Goal: Transaction & Acquisition: Book appointment/travel/reservation

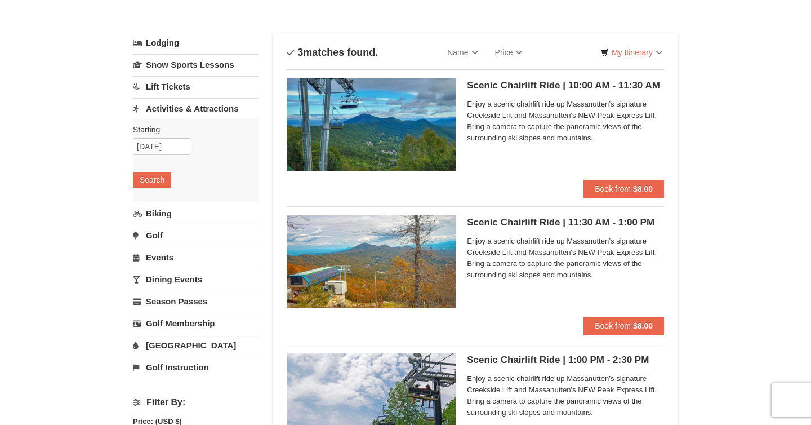
scroll to position [60, 0]
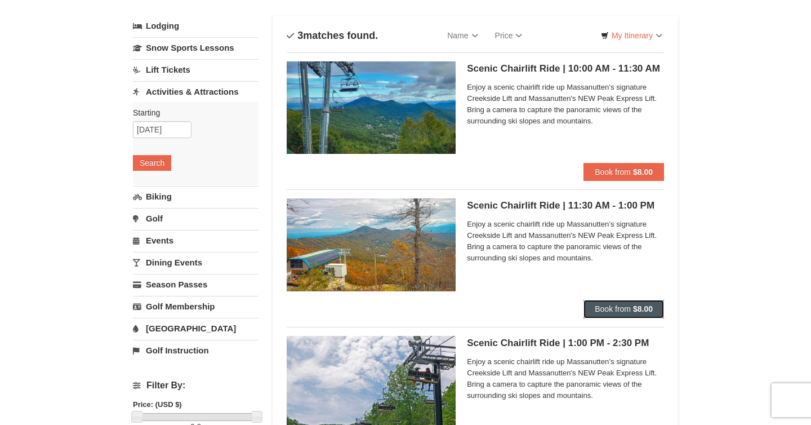
click at [613, 308] on span "Book from" at bounding box center [613, 308] width 36 height 9
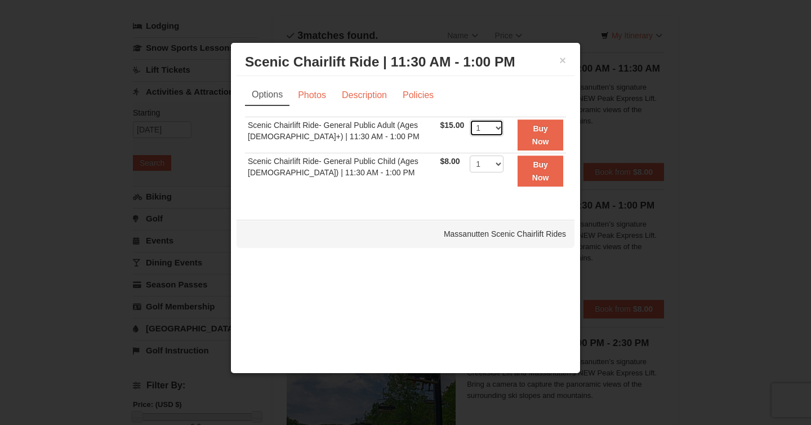
click at [493, 132] on select "1 2 3 4 5 6 7 8 9 10 11 12 13 14 15 16 17 18 19 20 21 22" at bounding box center [487, 127] width 34 height 17
select select "2"
click at [470, 119] on select "1 2 3 4 5 6 7 8 9 10 11 12 13 14 15 16 17 18 19 20 21 22" at bounding box center [487, 127] width 34 height 17
click at [532, 139] on strong "Buy Now" at bounding box center [540, 134] width 17 height 21
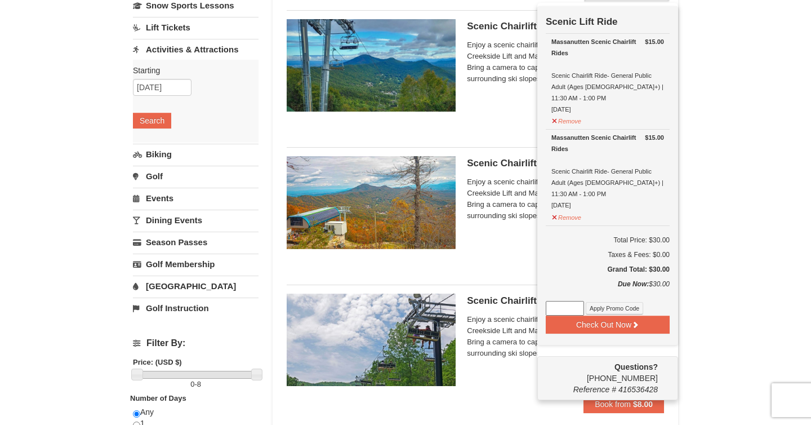
scroll to position [104, 0]
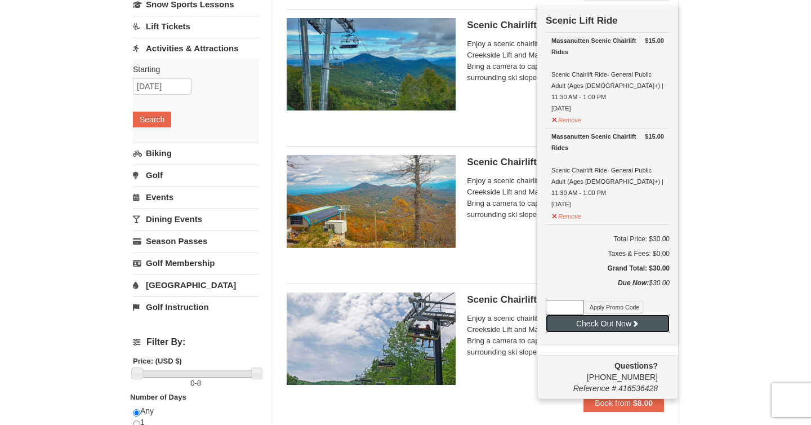
click at [596, 314] on button "Check Out Now" at bounding box center [608, 323] width 124 height 18
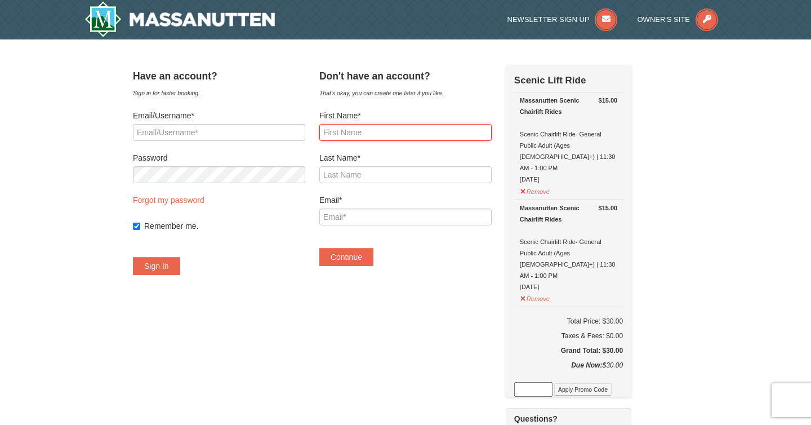
click at [384, 135] on input "First Name*" at bounding box center [405, 132] width 172 height 17
type input "Kaytlen"
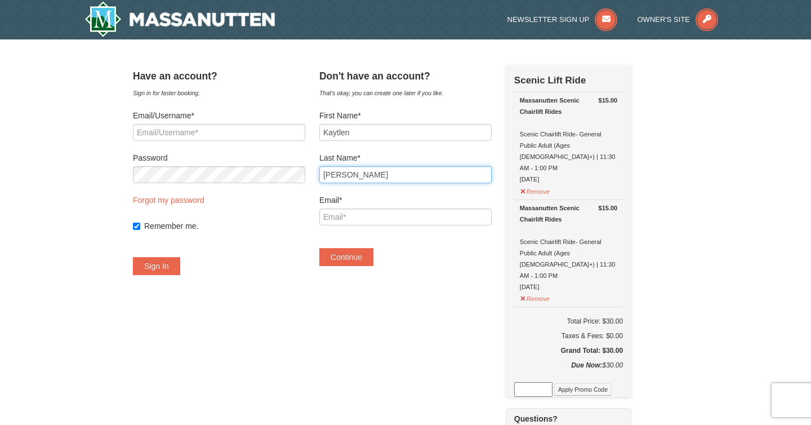
type input "Keller"
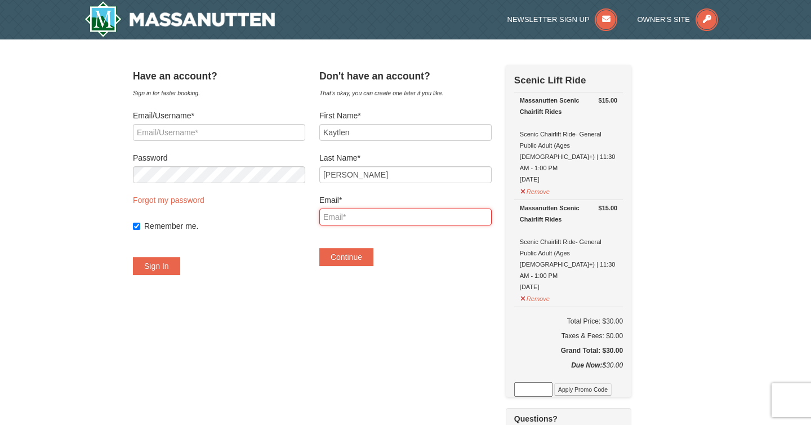
click at [362, 210] on input "Email*" at bounding box center [405, 216] width 172 height 17
type input "[EMAIL_ADDRESS][PERSON_NAME][DOMAIN_NAME]"
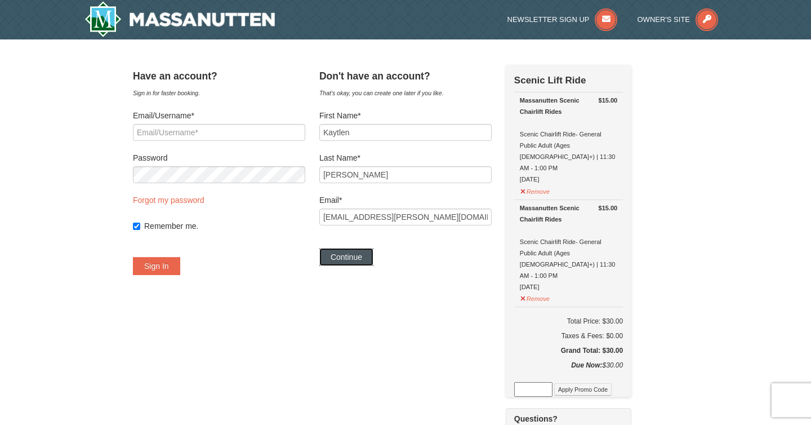
click at [373, 255] on button "Continue" at bounding box center [346, 257] width 54 height 18
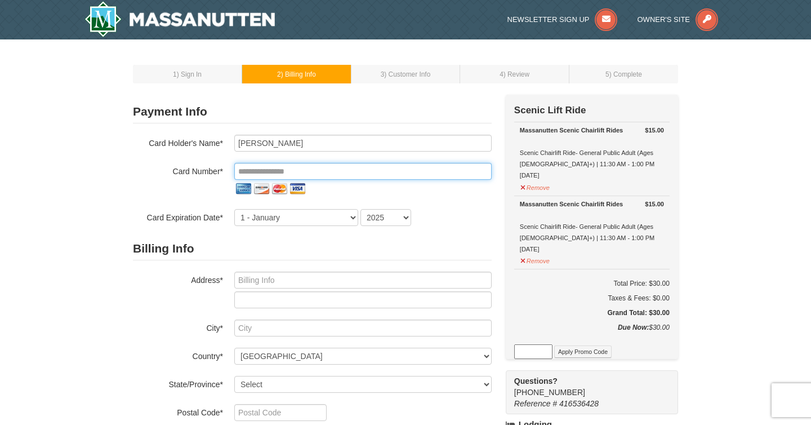
click at [364, 170] on input "tel" at bounding box center [362, 171] width 257 height 17
type input "**********"
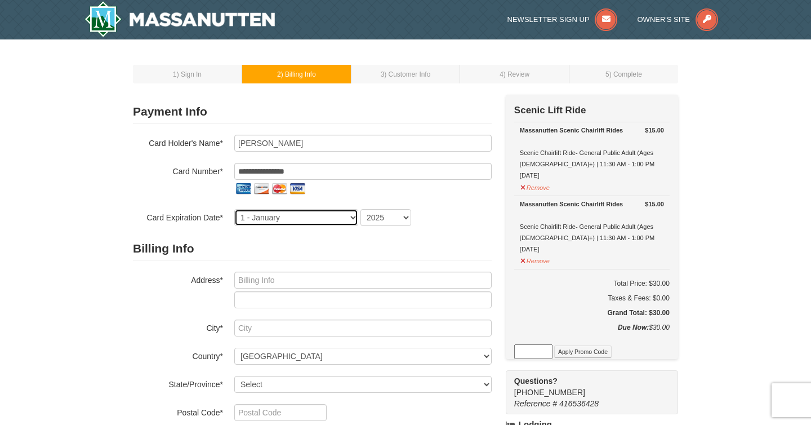
select select "7"
select select "2029"
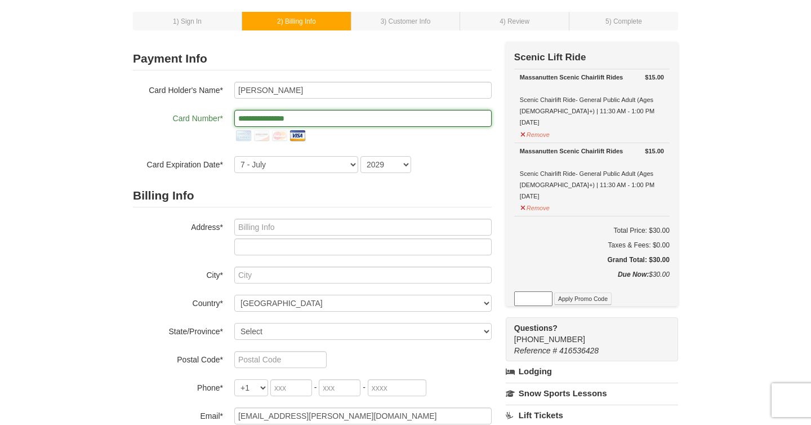
scroll to position [110, 0]
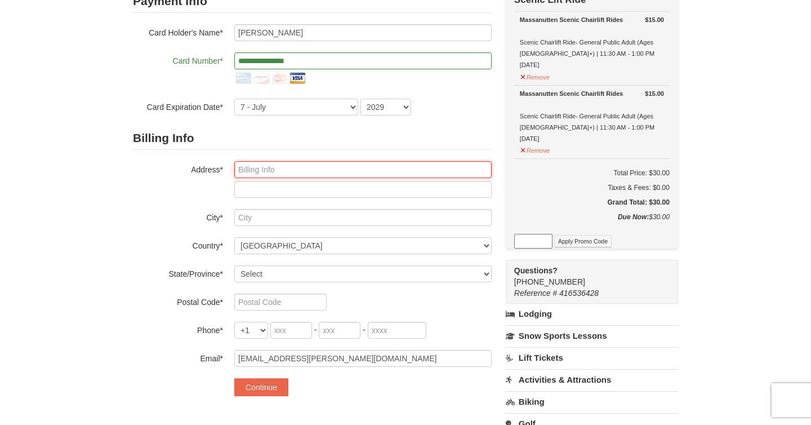
click at [414, 172] on input "text" at bounding box center [362, 169] width 257 height 17
type input "[STREET_ADDRESS]"
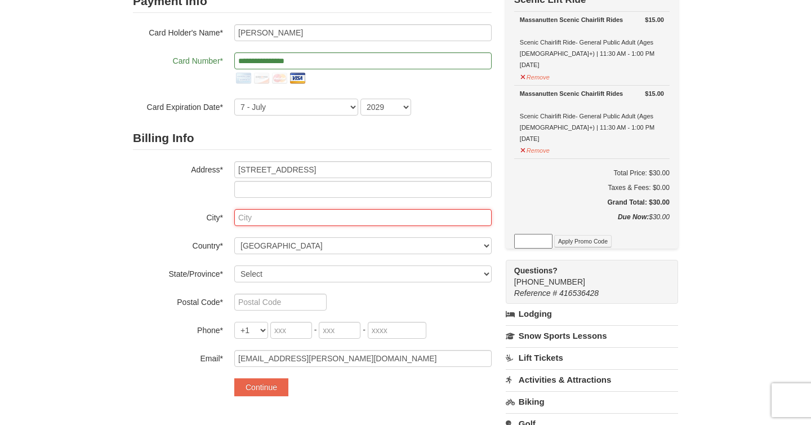
type input "Richmond"
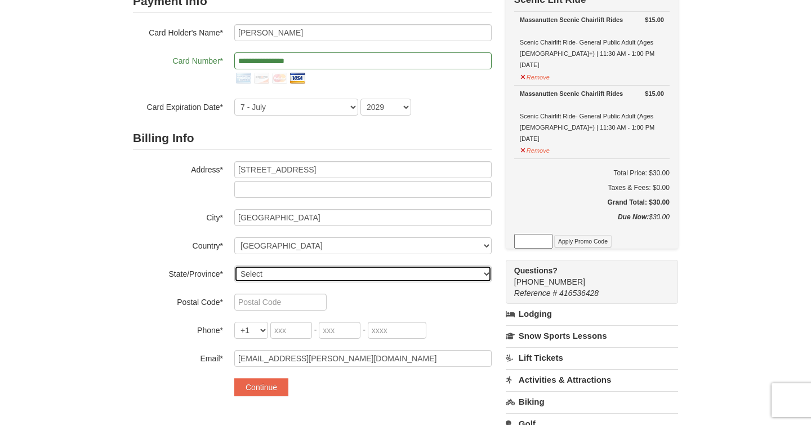
select select "VA"
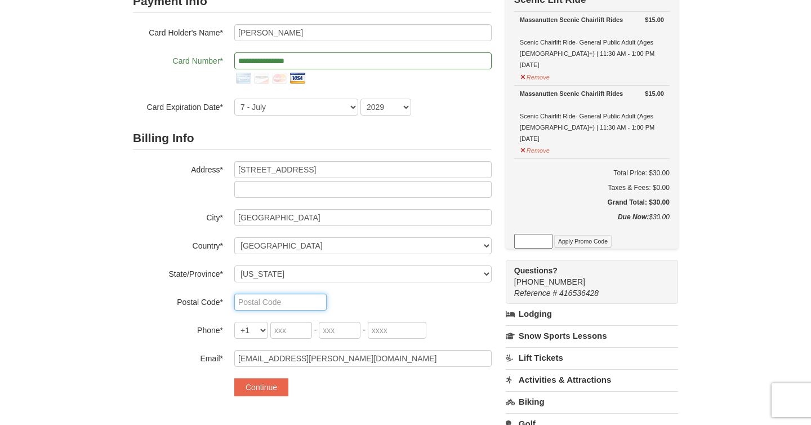
type input "23233"
type input "804"
type input "380"
type input "5589"
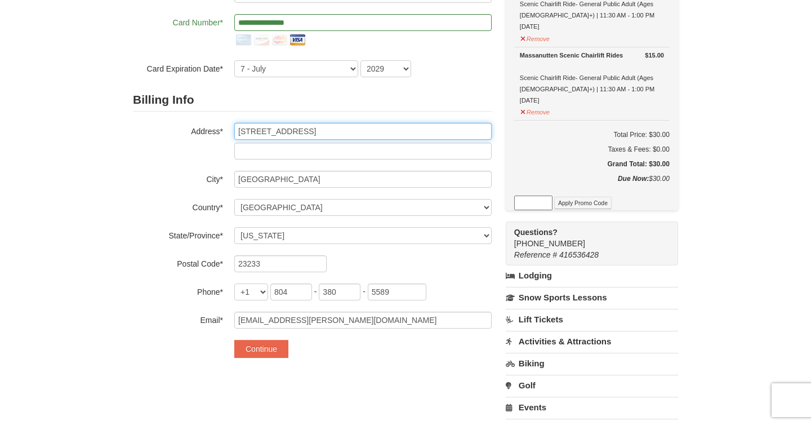
scroll to position [171, 0]
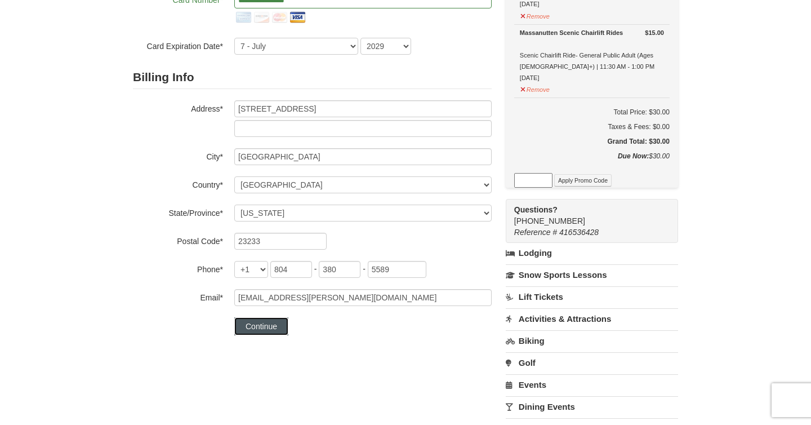
click at [283, 326] on button "Continue" at bounding box center [261, 326] width 54 height 18
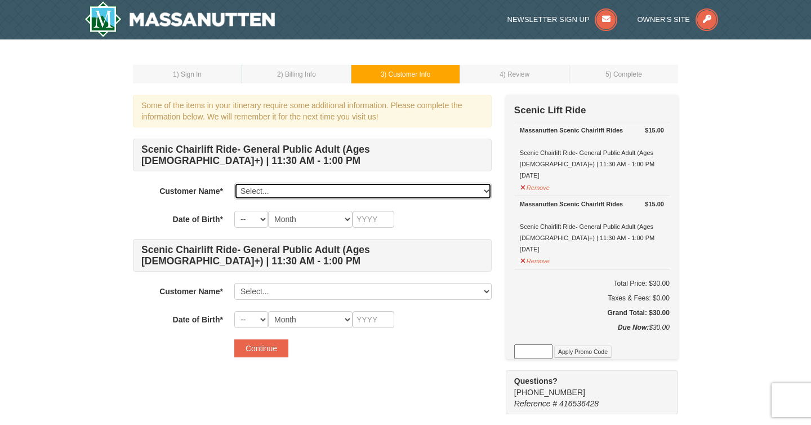
click at [330, 198] on select "Select... Kaytlen Keller Add New..." at bounding box center [362, 190] width 257 height 17
select select "28351676"
click at [234, 182] on select "Select... Kaytlen Keller Add New..." at bounding box center [362, 190] width 257 height 17
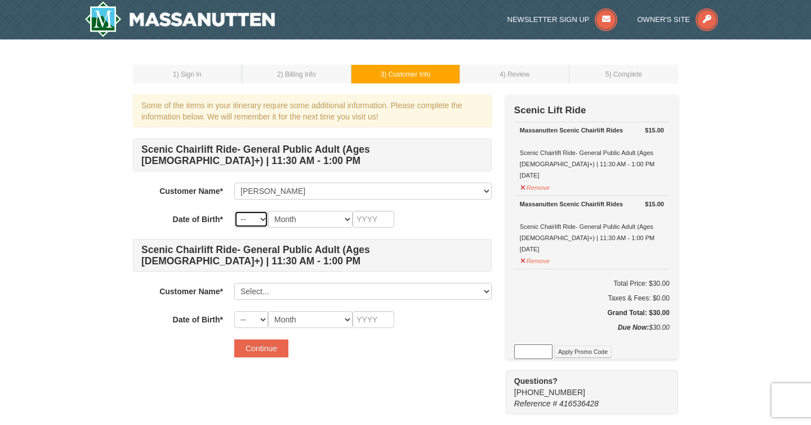
click at [251, 222] on select "-- 01 02 03 04 05 06 07 08 09 10 11 12 13 14 15 16 17 18 19 20 21 22 23 24 25 2…" at bounding box center [251, 219] width 34 height 17
select select "11"
click at [234, 211] on select "-- 01 02 03 04 05 06 07 08 09 10 11 12 13 14 15 16 17 18 19 20 21 22 23 24 25 2…" at bounding box center [251, 219] width 34 height 17
click at [302, 222] on select "Month January February March April May June July August September October Novem…" at bounding box center [310, 219] width 84 height 17
select select "11"
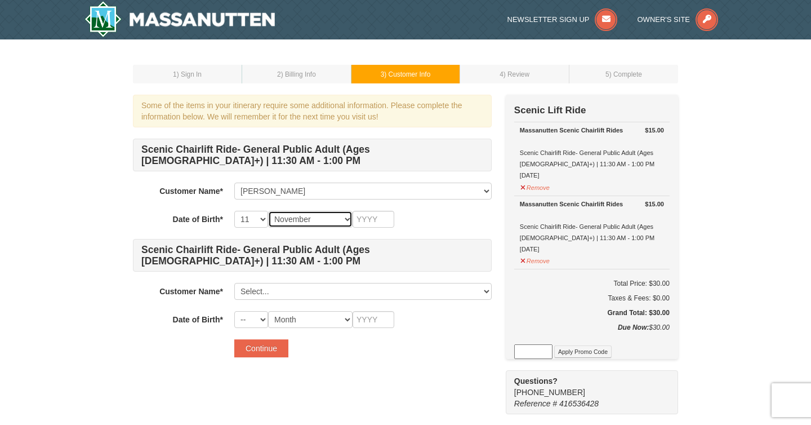
click at [268, 211] on select "Month January February March April May June July August September October Novem…" at bounding box center [310, 219] width 84 height 17
click at [368, 219] on input "text" at bounding box center [374, 219] width 42 height 17
type input "19991"
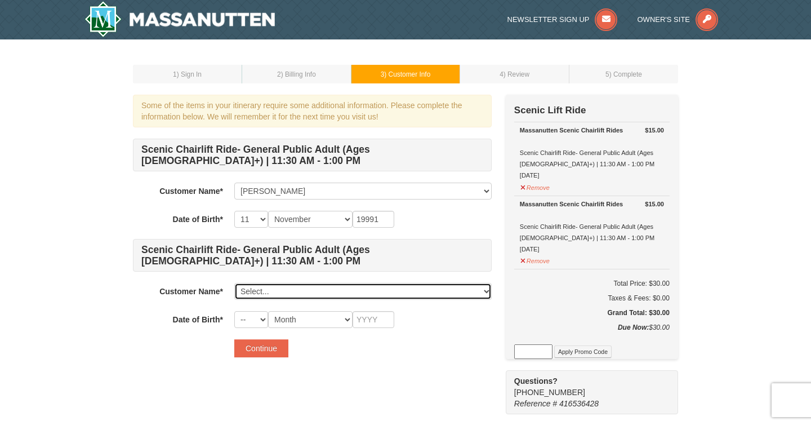
click at [321, 287] on select "Select... Kaytlen Keller Add New..." at bounding box center [362, 291] width 257 height 17
click select "Select... Kaytlen Keller Add New..." at bounding box center [362, 291] width 257 height 17
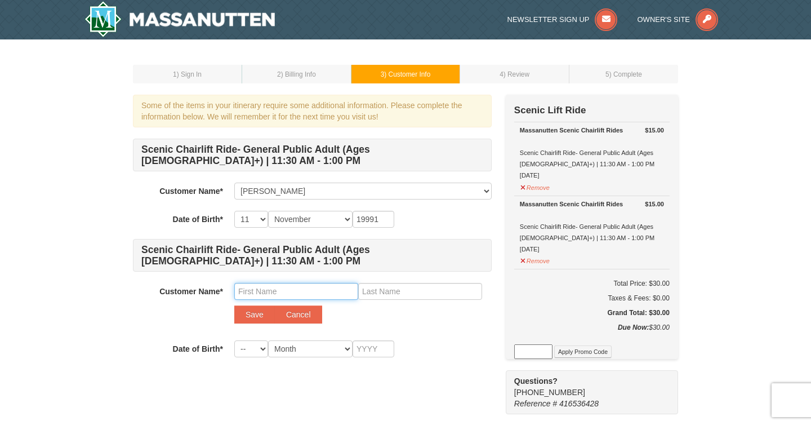
click at [297, 293] on input "text" at bounding box center [296, 291] width 124 height 17
type input "McAllister"
click at [391, 283] on input "text" at bounding box center [420, 291] width 124 height 17
type input "Castelaz"
click at [256, 347] on select "-- 01 02 03 04 05 06 07 08 09 10 11 12 13 14 15 16 17 18 19 20 21 22 23 24 25 2…" at bounding box center [251, 348] width 34 height 17
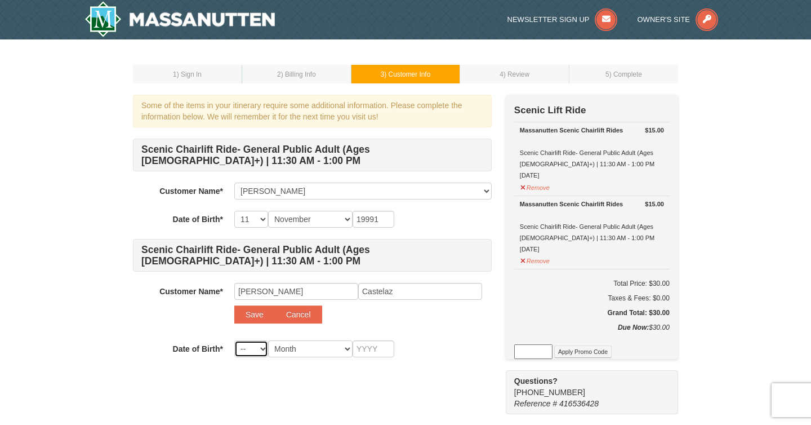
select select "11"
click at [234, 340] on select "-- 01 02 03 04 05 06 07 08 09 10 11 12 13 14 15 16 17 18 19 20 21 22 23 24 25 2…" at bounding box center [251, 348] width 34 height 17
click at [322, 355] on select "Month January February March April May June July August September October Novem…" at bounding box center [310, 348] width 84 height 17
click at [242, 353] on select "-- 01 02 03 04 05 06 07 08 09 10 11 12 13 14 15 16 17 18 19 20 21 22 23 24 25 2…" at bounding box center [251, 348] width 34 height 17
click at [387, 219] on input "19991" at bounding box center [374, 219] width 42 height 17
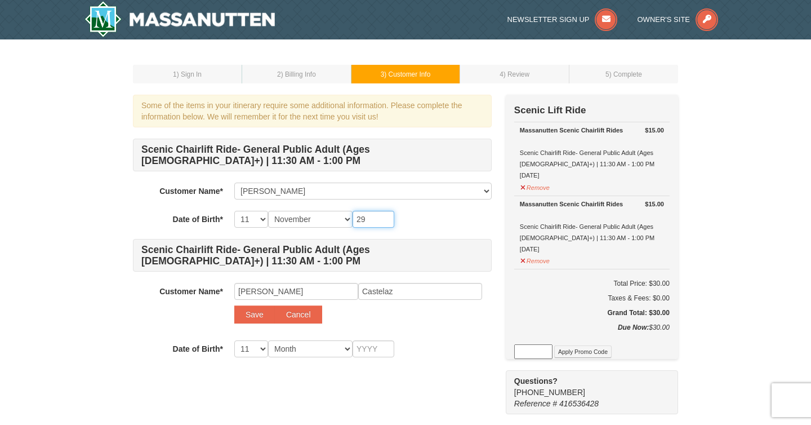
type input "2"
type input "1991"
click at [258, 218] on select "-- 01 02 03 04 05 06 07 08 09 10 11 12 13 14 15 16 17 18 19 20 21 22 23 24 25 2…" at bounding box center [251, 219] width 34 height 17
select select "19"
click at [234, 211] on select "-- 01 02 03 04 05 06 07 08 09 10 11 12 13 14 15 16 17 18 19 20 21 22 23 24 25 2…" at bounding box center [251, 219] width 34 height 17
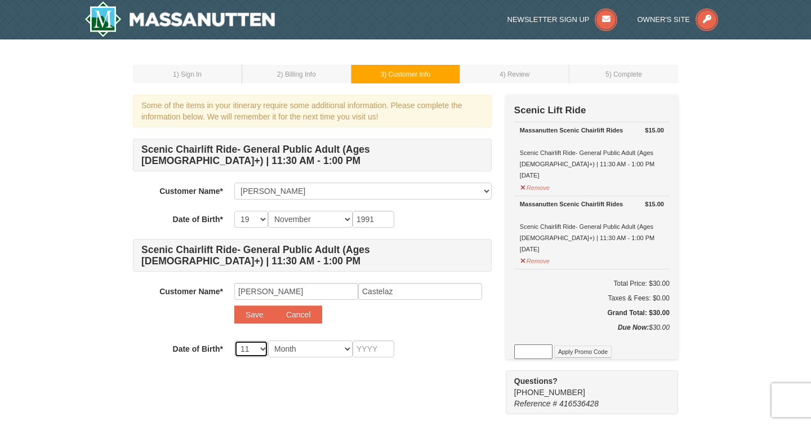
click at [252, 356] on select "-- 01 02 03 04 05 06 07 08 09 10 11 12 13 14 15 16 17 18 19 20 21 22 23 24 25 2…" at bounding box center [251, 348] width 34 height 17
select select "06"
click at [234, 340] on select "-- 01 02 03 04 05 06 07 08 09 10 11 12 13 14 15 16 17 18 19 20 21 22 23 24 25 2…" at bounding box center [251, 348] width 34 height 17
click at [376, 351] on input "text" at bounding box center [374, 348] width 42 height 17
type input "1990"
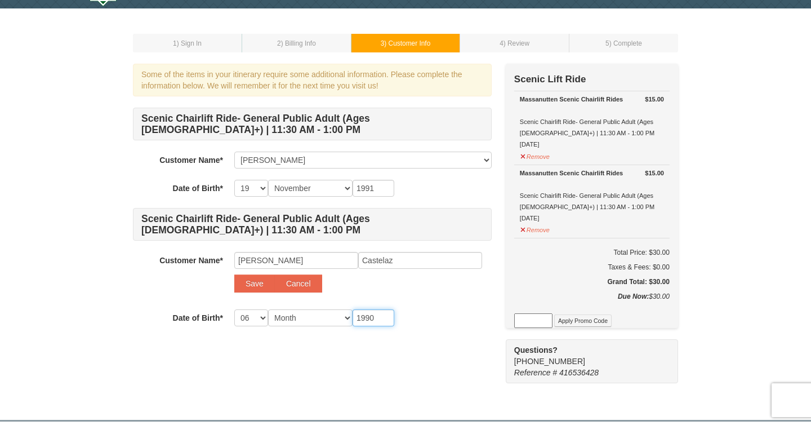
scroll to position [32, 0]
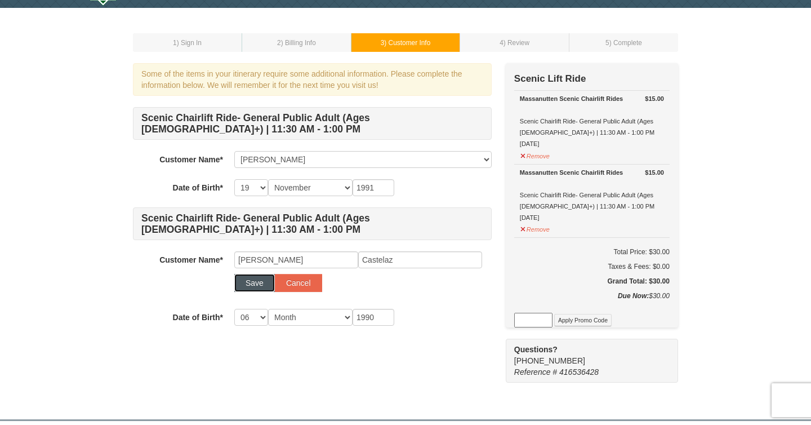
click at [238, 289] on button "Save" at bounding box center [254, 283] width 41 height 18
select select
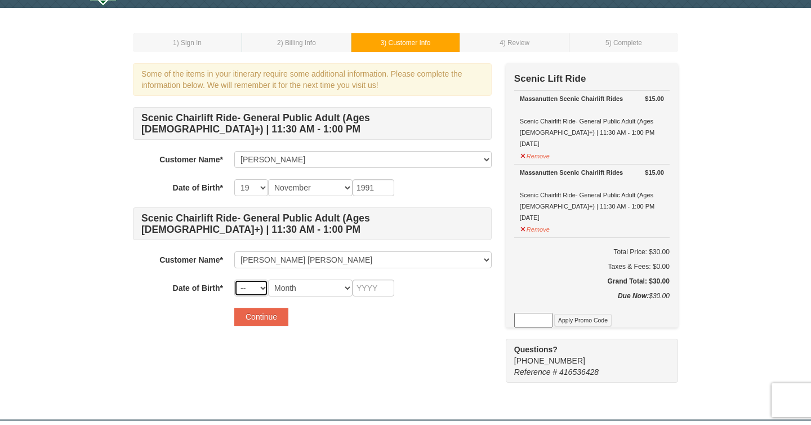
click at [245, 286] on select "-- 01 02 03 04 05 06 07 08 09 10 11 12 13 14 15 16 17 18 19 20 21 22 23 24 25 2…" at bounding box center [251, 287] width 34 height 17
select select "06"
click at [234, 279] on select "-- 01 02 03 04 05 06 07 08 09 10 11 12 13 14 15 16 17 18 19 20 21 22 23 24 25 2…" at bounding box center [251, 287] width 34 height 17
click at [309, 291] on select "Month January February March April May June July August September October Novem…" at bounding box center [310, 287] width 84 height 17
select select "11"
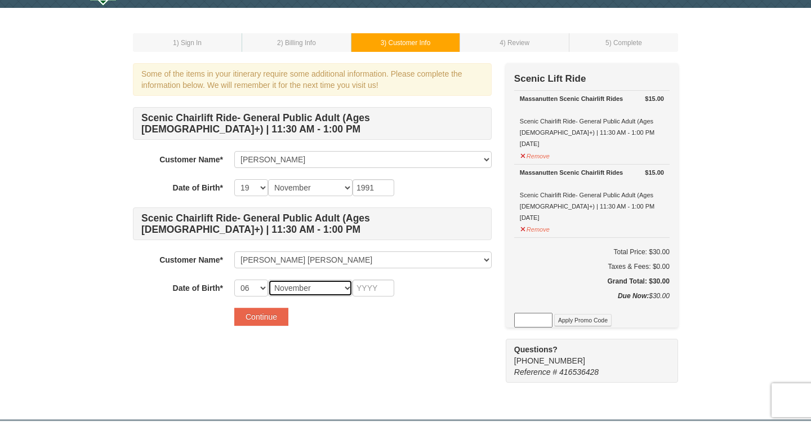
click at [268, 279] on select "Month January February March April May June July August September October Novem…" at bounding box center [310, 287] width 84 height 17
click at [368, 285] on input "text" at bounding box center [374, 287] width 42 height 17
type input "1990"
click at [265, 314] on button "Continue" at bounding box center [261, 317] width 54 height 18
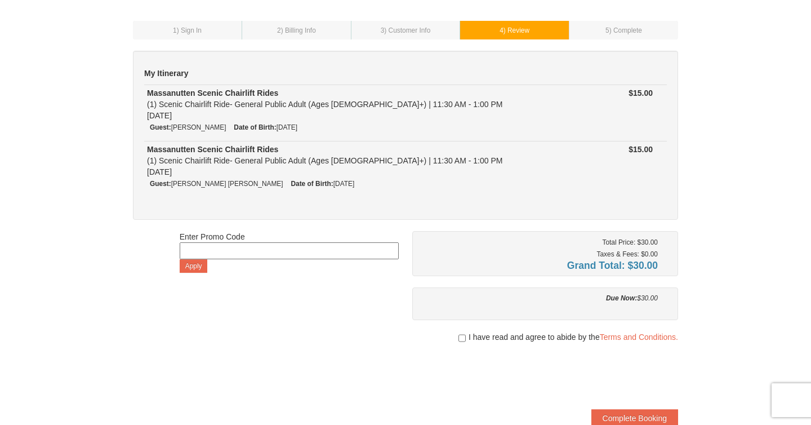
scroll to position [68, 0]
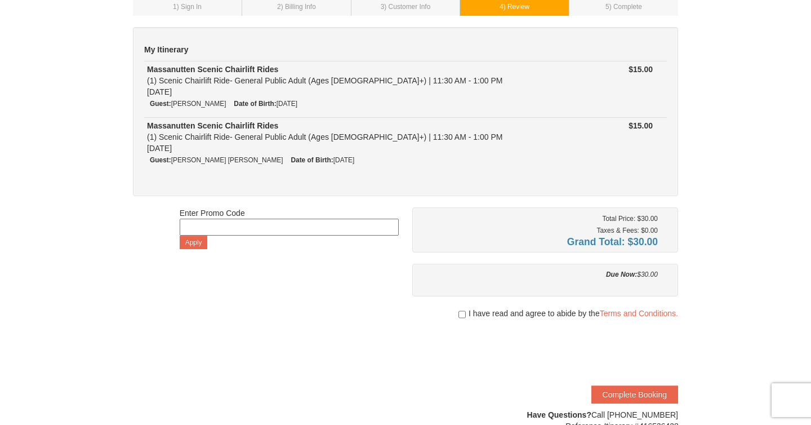
click at [465, 317] on div "I have read and agree to abide by the Terms and Conditions." at bounding box center [545, 313] width 266 height 11
click at [460, 314] on input "checkbox" at bounding box center [461, 314] width 7 height 9
checkbox input "true"
click at [613, 390] on button "Complete Booking" at bounding box center [634, 394] width 87 height 18
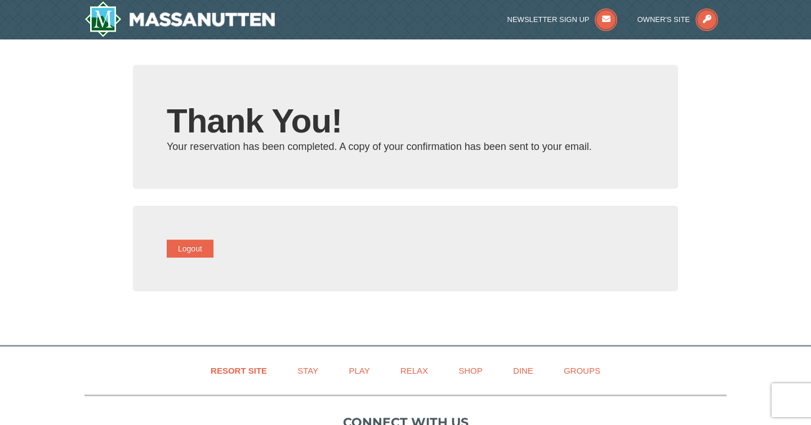
type input "kaytlen.keller@gmail.com"
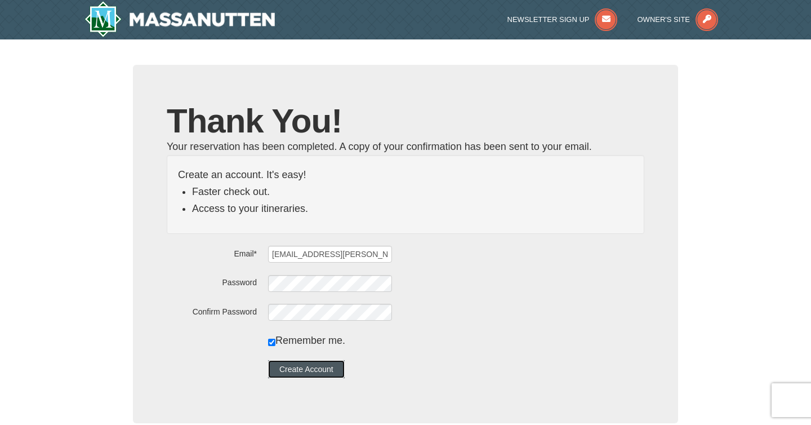
click at [333, 367] on button "Create Account" at bounding box center [306, 369] width 77 height 18
